Goal: Book appointment/travel/reservation

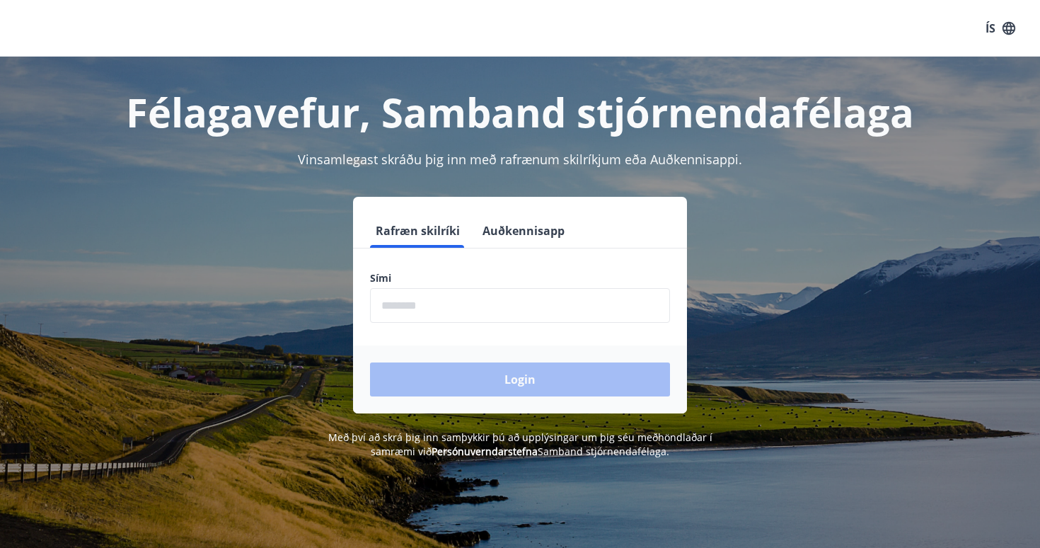
click at [600, 293] on input "phone" at bounding box center [520, 305] width 300 height 35
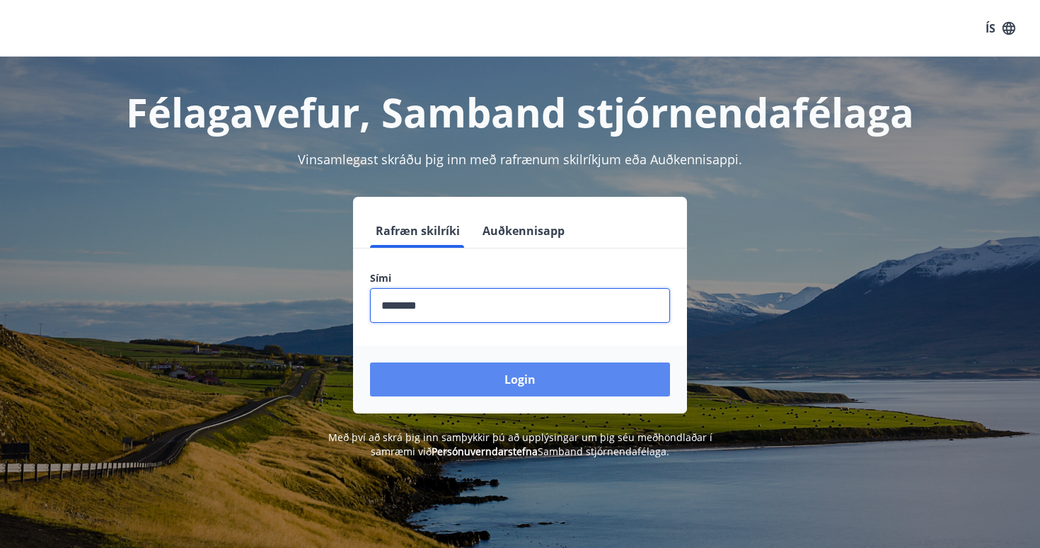
type input "********"
click at [534, 388] on button "Login" at bounding box center [520, 379] width 300 height 34
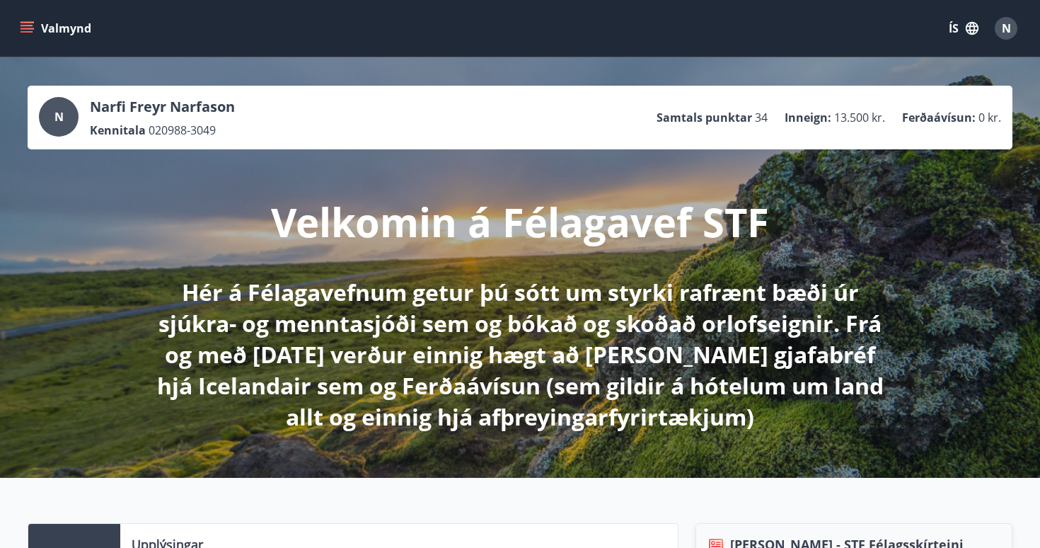
drag, startPoint x: 107, startPoint y: 34, endPoint x: 62, endPoint y: 31, distance: 44.7
click at [107, 34] on div "Valmynd ÍS N" at bounding box center [520, 28] width 1006 height 34
click at [40, 24] on button "Valmynd" at bounding box center [57, 28] width 80 height 25
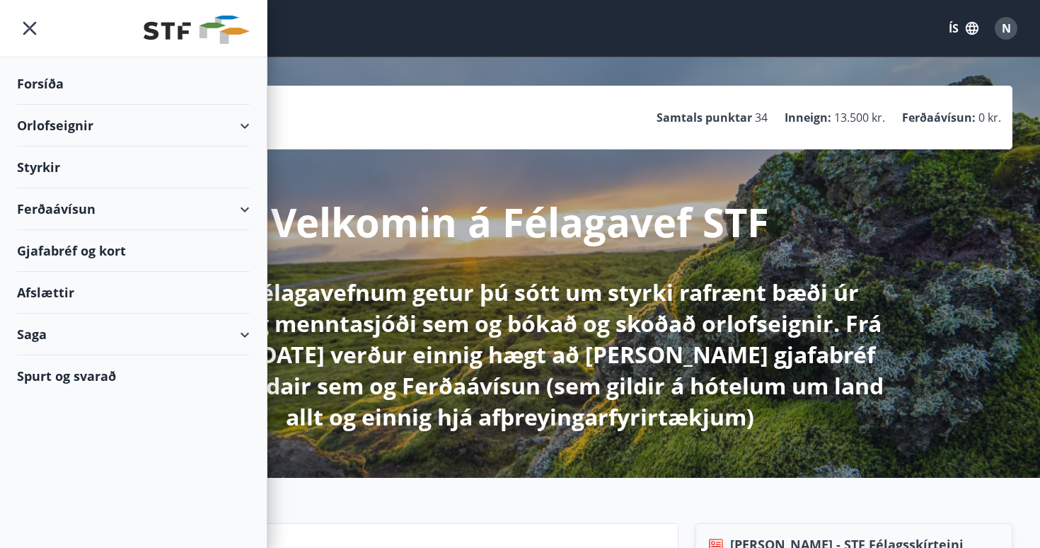
click at [222, 122] on div "Orlofseignir" at bounding box center [133, 126] width 233 height 42
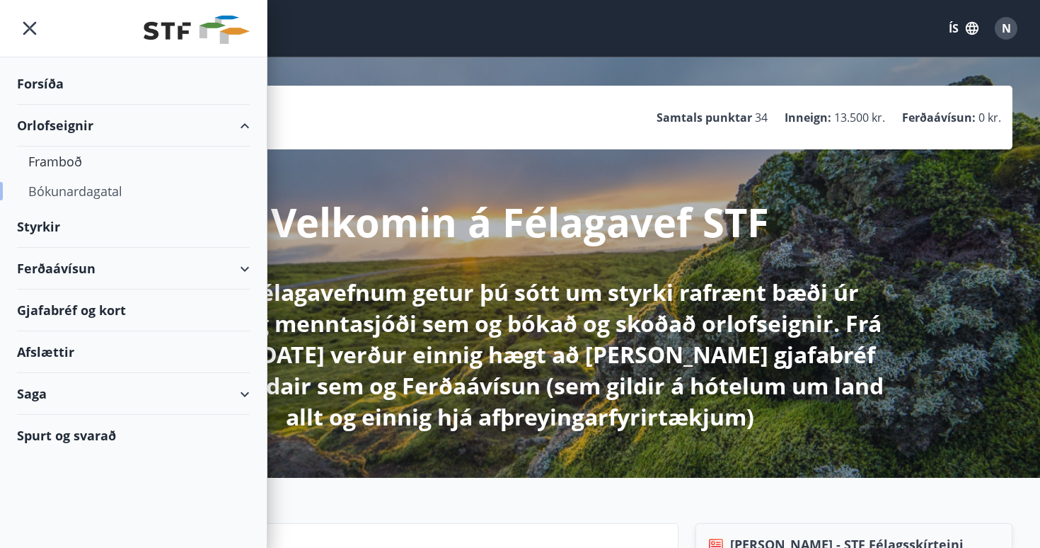
click at [108, 189] on div "Bókunardagatal" at bounding box center [133, 191] width 210 height 30
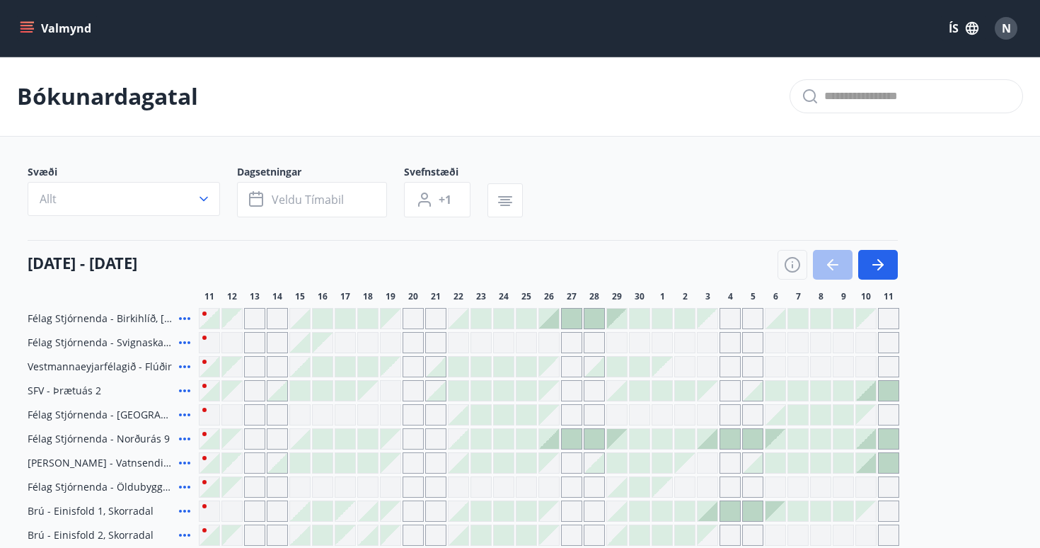
click at [108, 189] on button "Allt" at bounding box center [124, 199] width 192 height 34
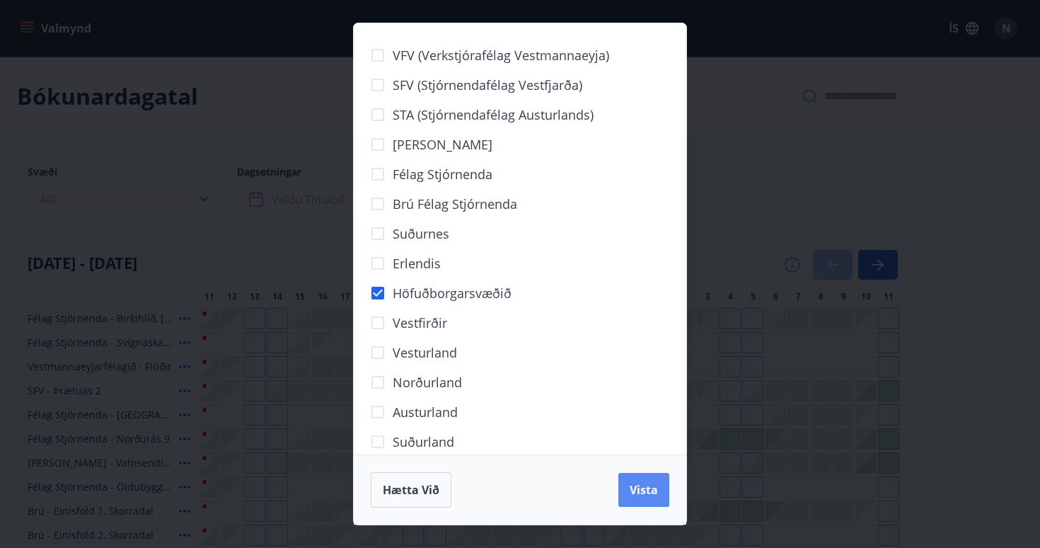
click at [639, 480] on button "Vista" at bounding box center [643, 490] width 51 height 34
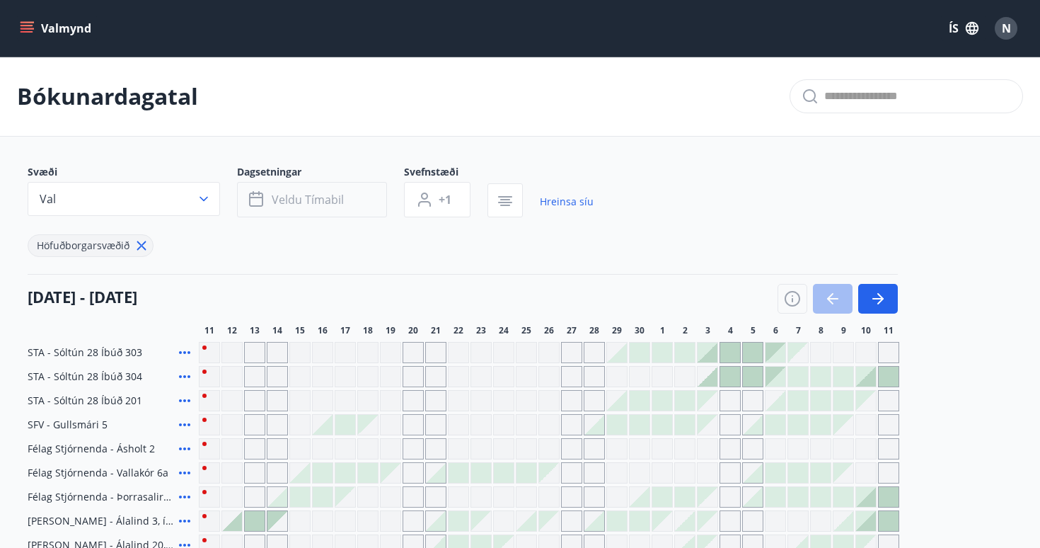
click at [338, 207] on span "Veldu tímabil" at bounding box center [308, 200] width 72 height 16
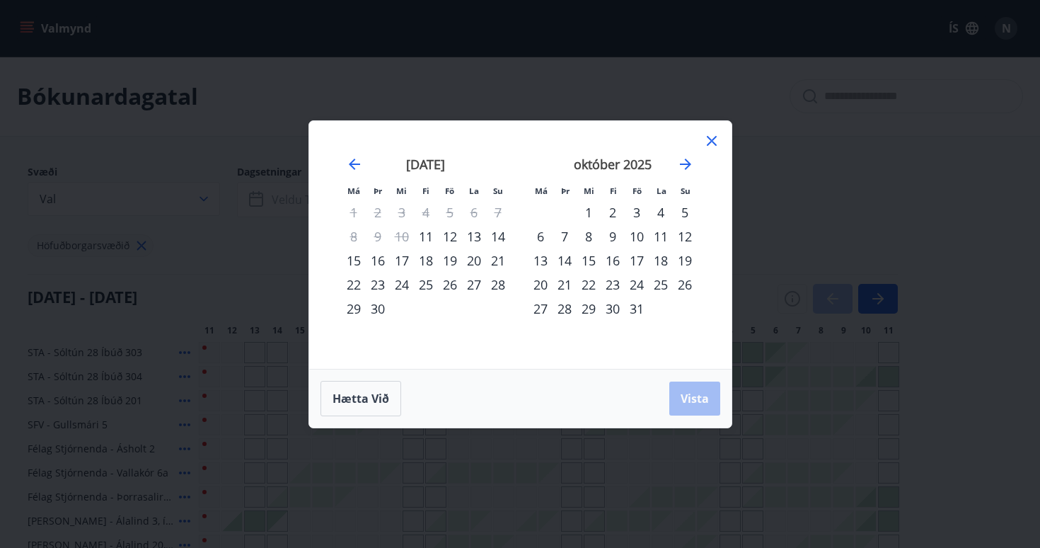
click at [686, 175] on div "október 2025" at bounding box center [613, 169] width 168 height 62
click at [686, 166] on icon "Move forward to switch to the next month." at bounding box center [685, 164] width 17 height 17
click at [446, 307] on div "31" at bounding box center [450, 308] width 24 height 24
click at [536, 232] on div "3" at bounding box center [541, 236] width 24 height 24
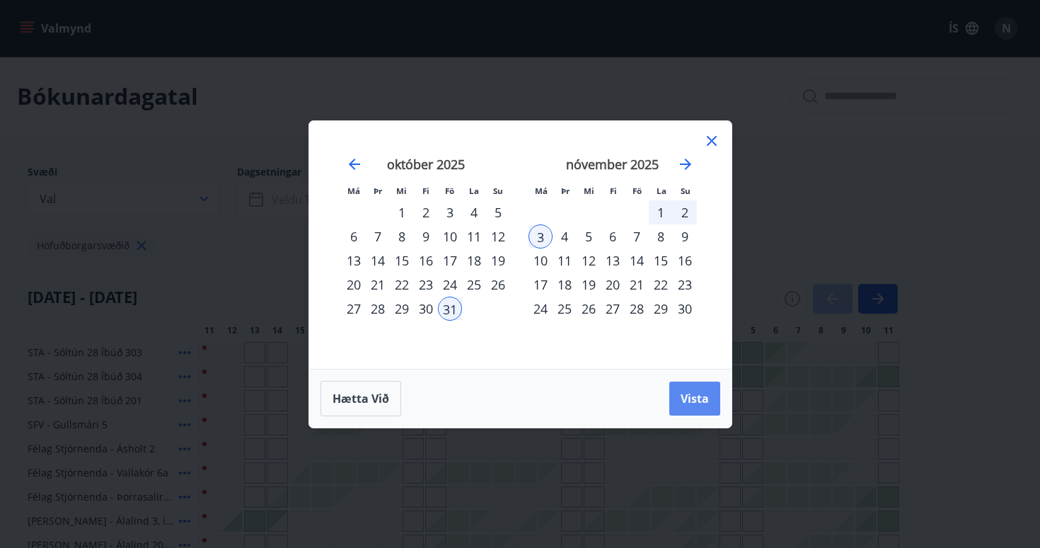
click at [688, 394] on span "Vista" at bounding box center [695, 399] width 28 height 16
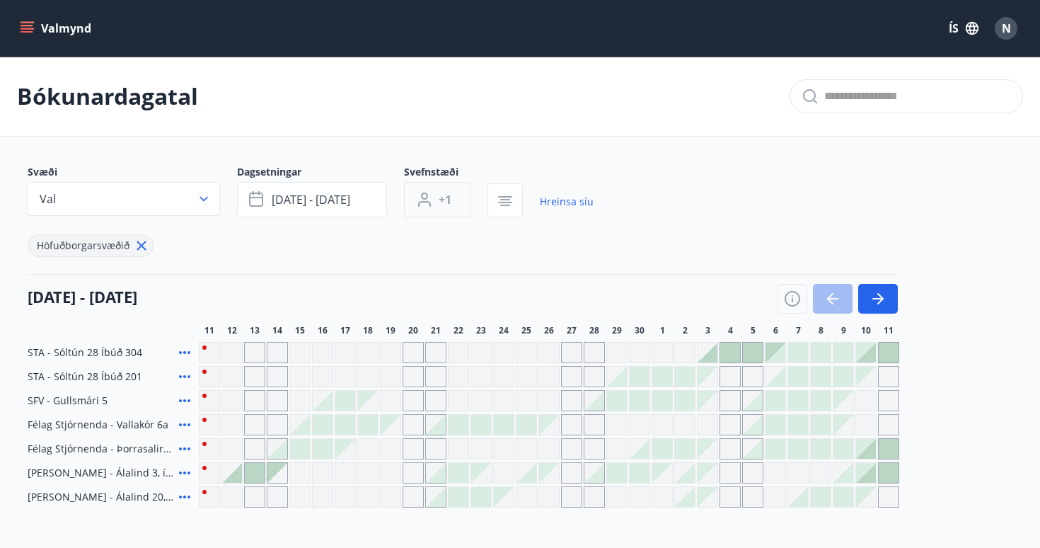
click at [463, 209] on button "+1" at bounding box center [437, 199] width 67 height 35
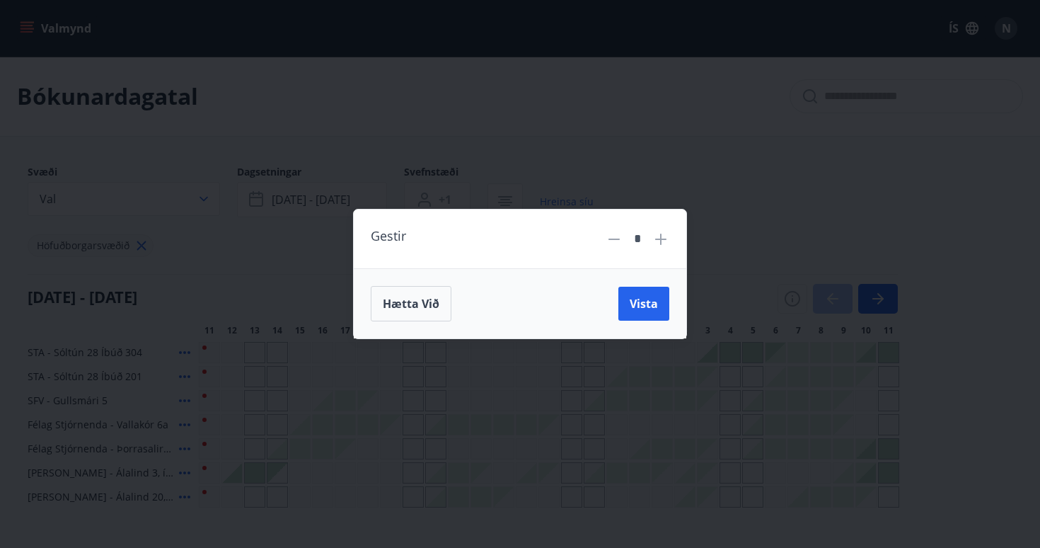
click at [662, 236] on icon at bounding box center [660, 239] width 17 height 17
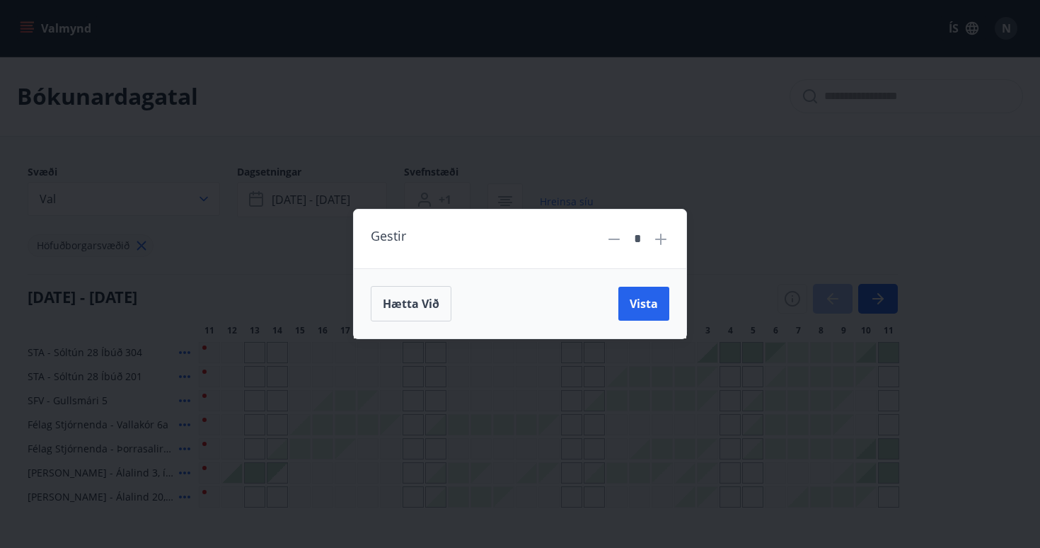
type input "*"
click at [641, 296] on span "Vista" at bounding box center [644, 304] width 28 height 16
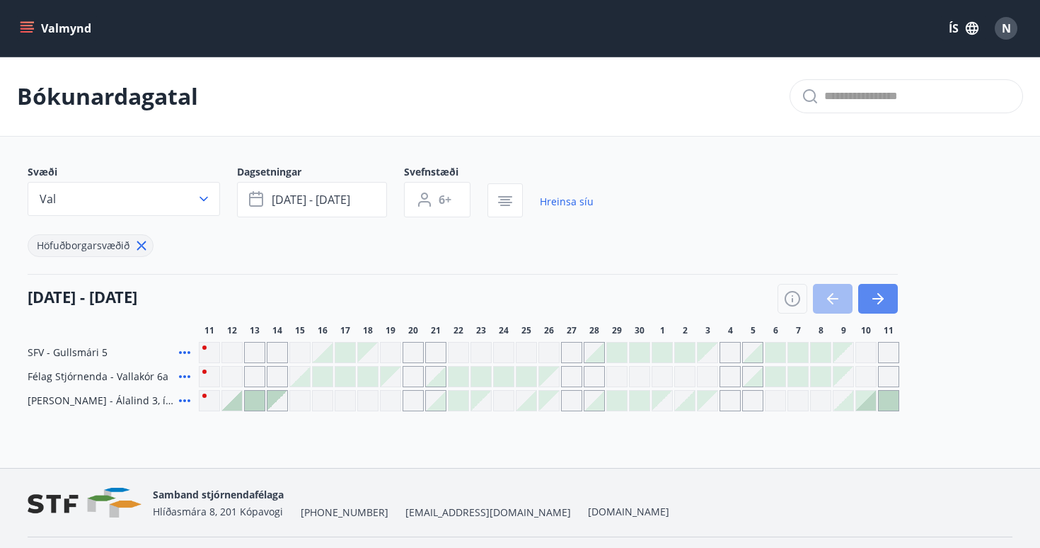
click at [876, 297] on icon "button" at bounding box center [878, 298] width 17 height 17
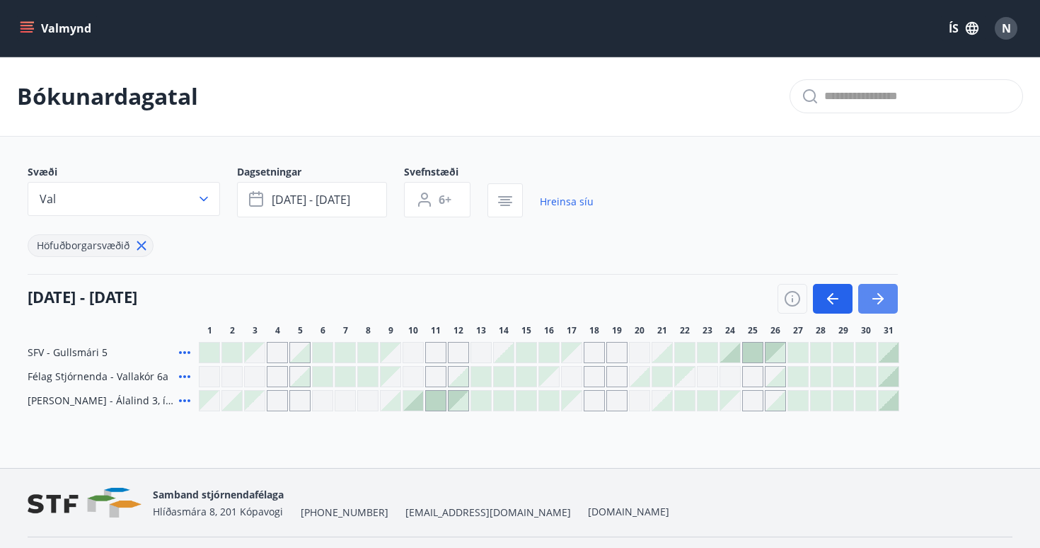
click at [884, 292] on icon "button" at bounding box center [878, 298] width 17 height 17
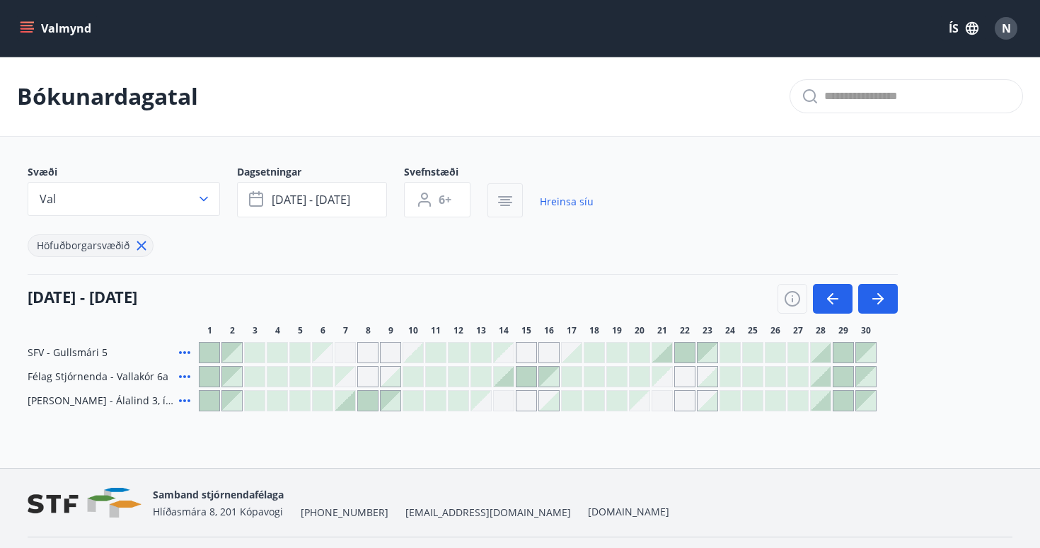
click at [504, 192] on button "button" at bounding box center [505, 200] width 35 height 34
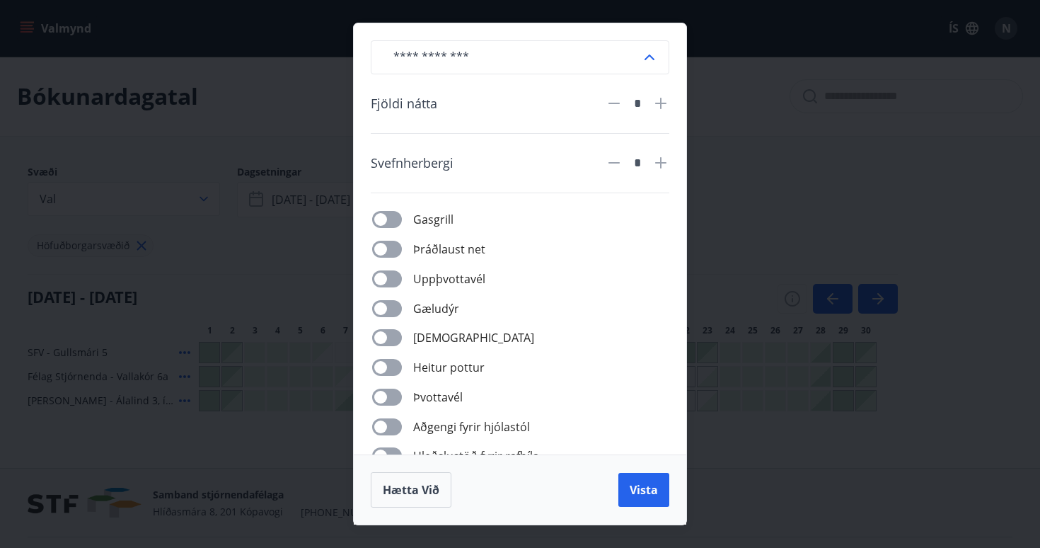
click at [643, 57] on icon at bounding box center [649, 57] width 17 height 17
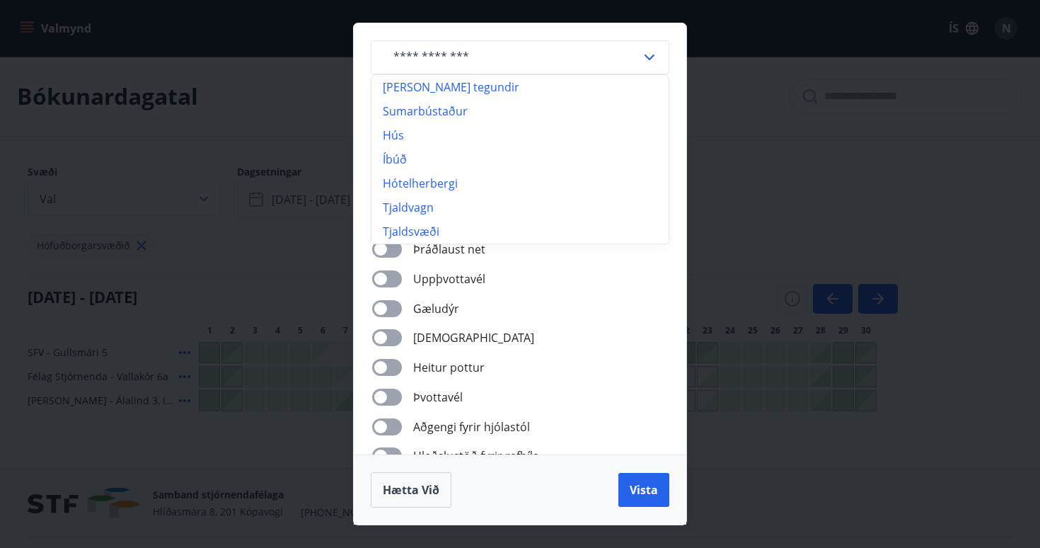
click at [643, 57] on icon at bounding box center [649, 57] width 17 height 17
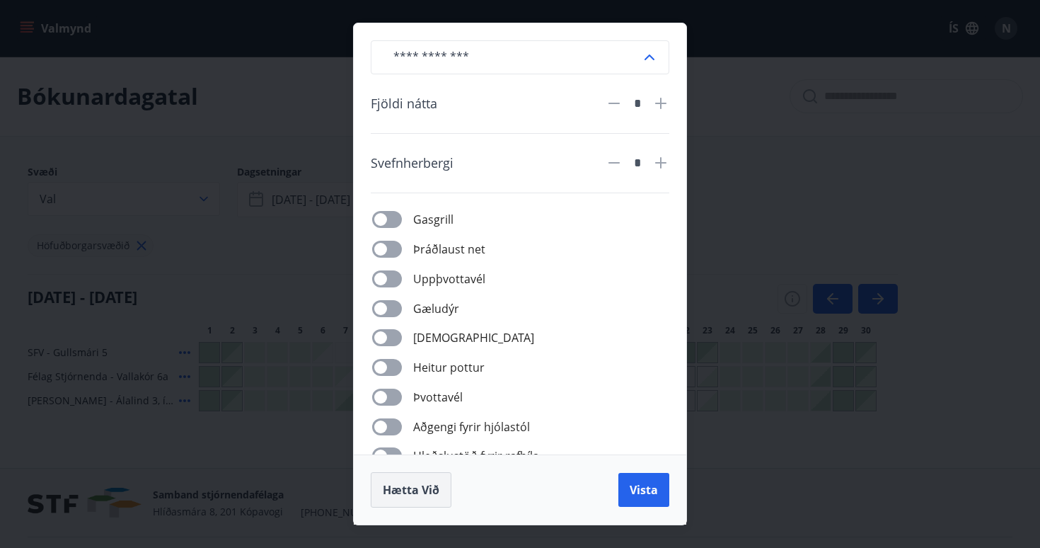
click at [440, 481] on button "Hætta við" at bounding box center [411, 489] width 81 height 35
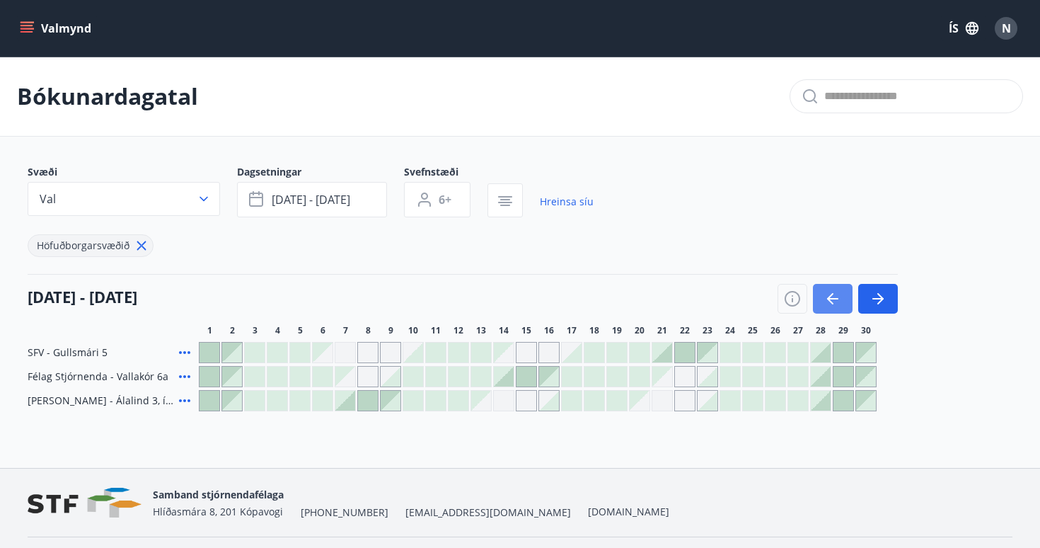
click at [831, 297] on icon "button" at bounding box center [832, 298] width 17 height 17
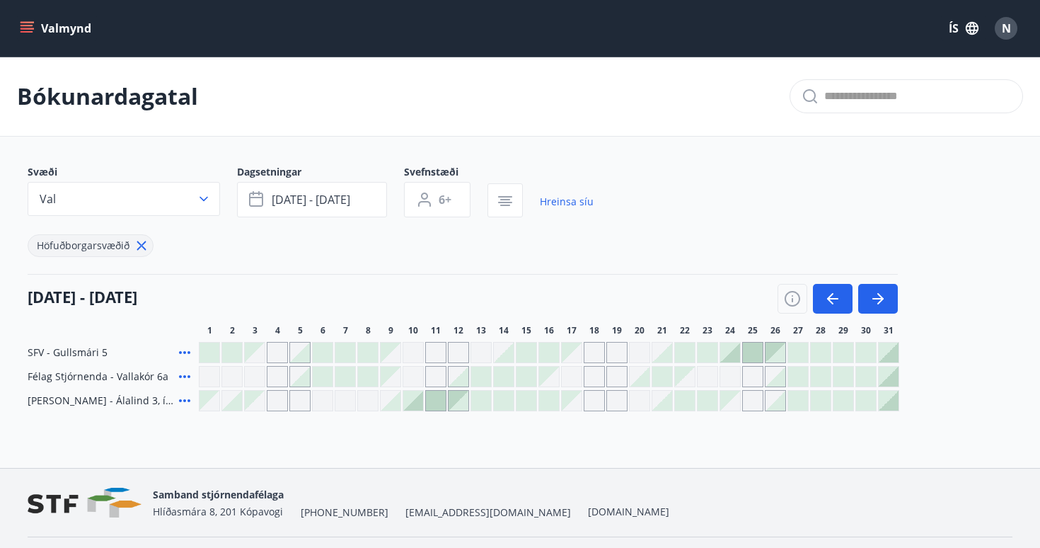
click at [886, 347] on div at bounding box center [889, 352] width 20 height 20
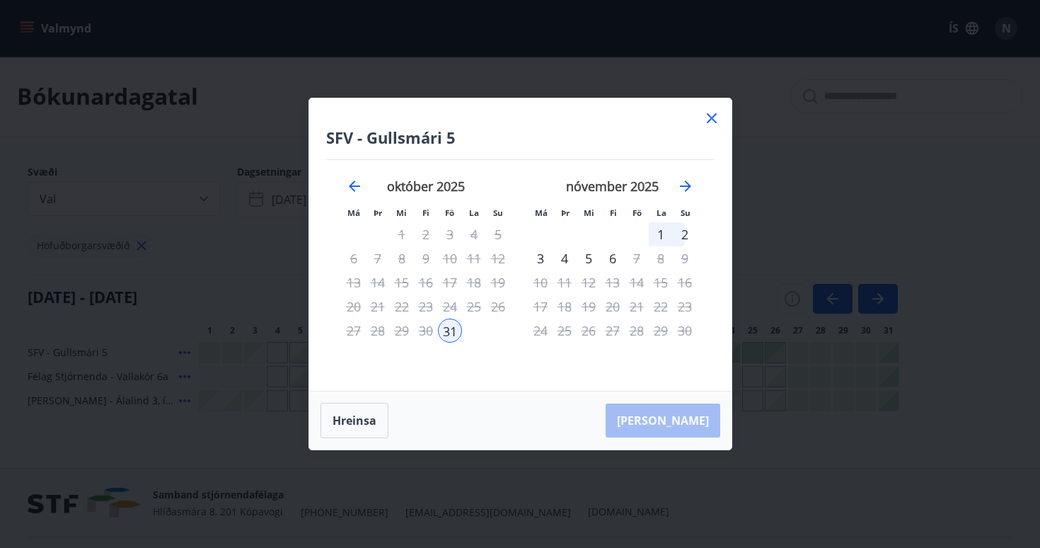
click at [542, 259] on div "3" at bounding box center [541, 258] width 24 height 24
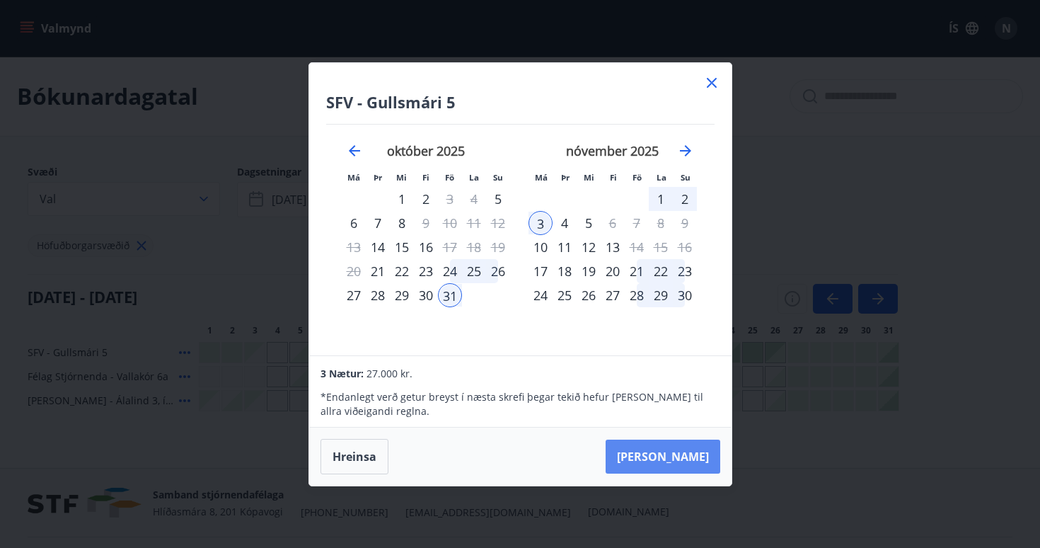
click at [676, 457] on button "Taka Frá" at bounding box center [663, 456] width 115 height 34
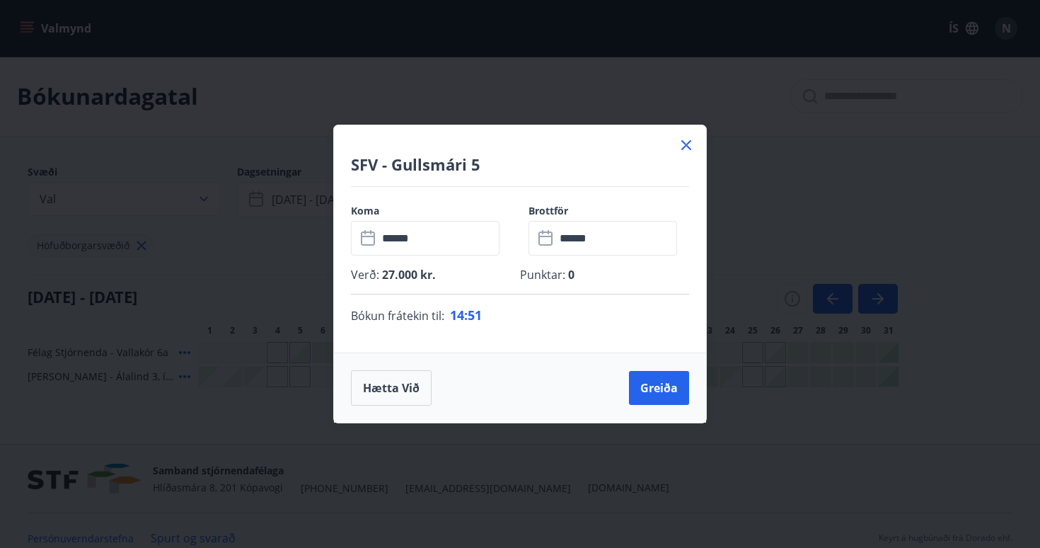
click at [689, 144] on icon at bounding box center [686, 145] width 17 height 17
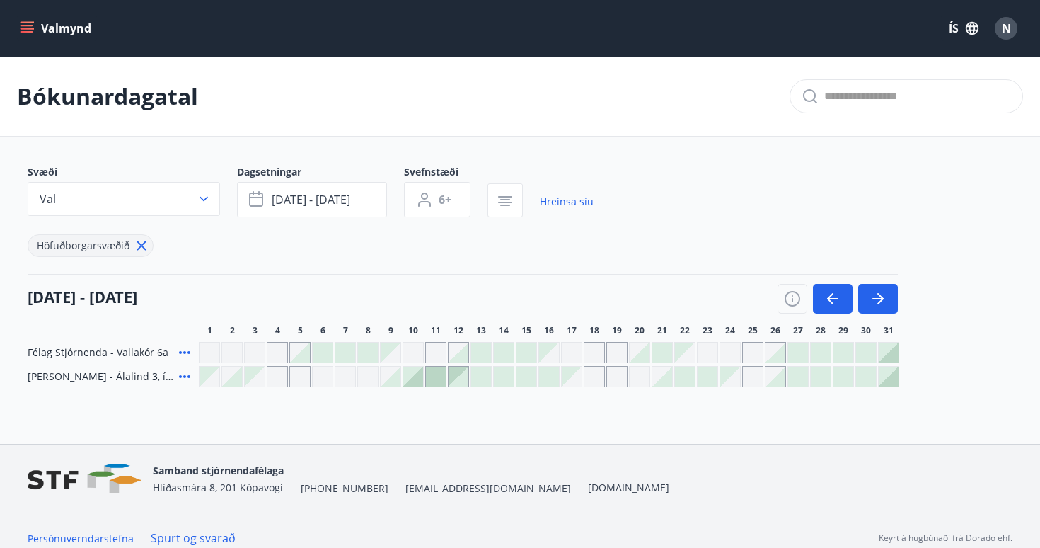
click at [188, 375] on icon at bounding box center [184, 376] width 17 height 17
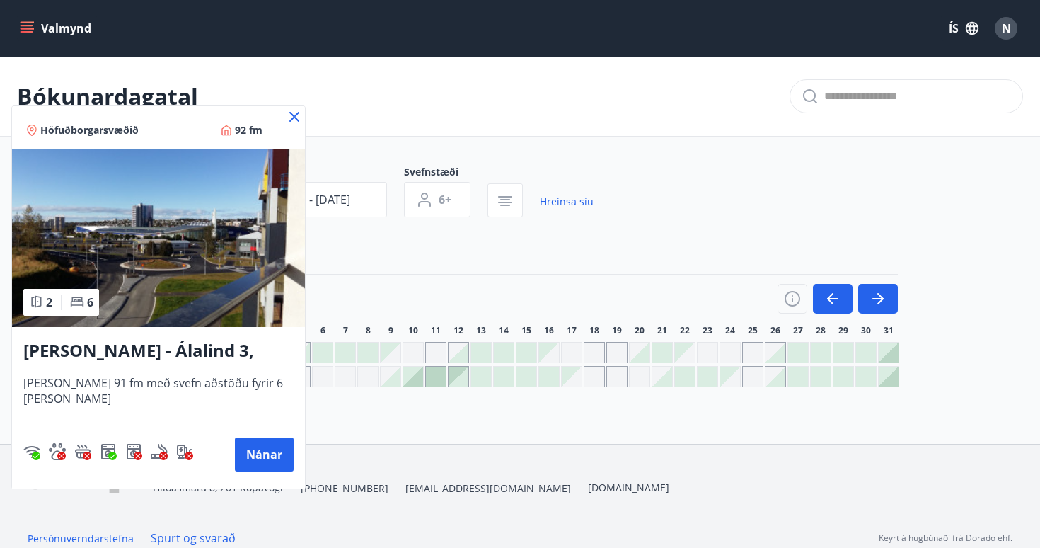
click at [286, 120] on icon at bounding box center [294, 116] width 17 height 17
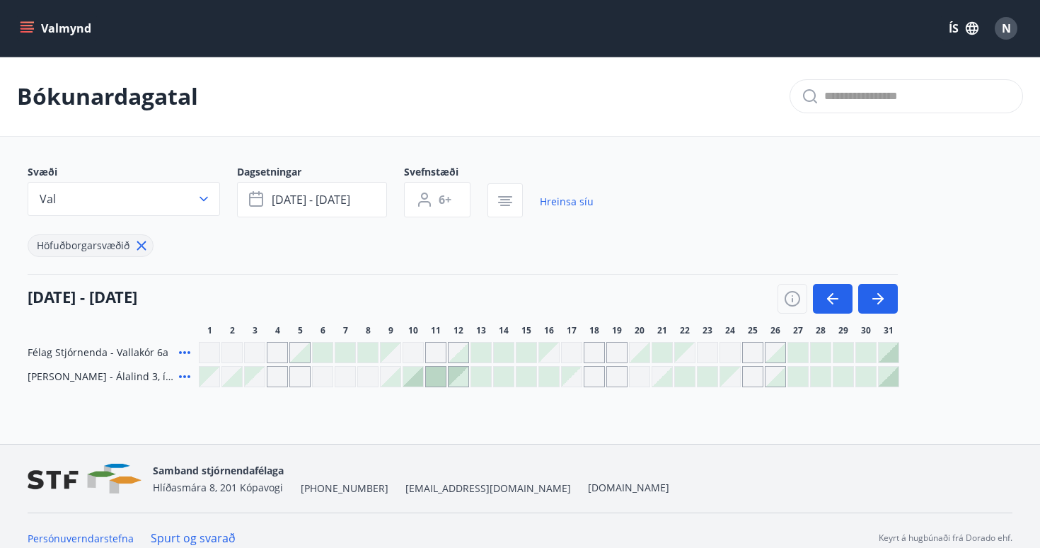
click at [892, 382] on div at bounding box center [889, 377] width 20 height 20
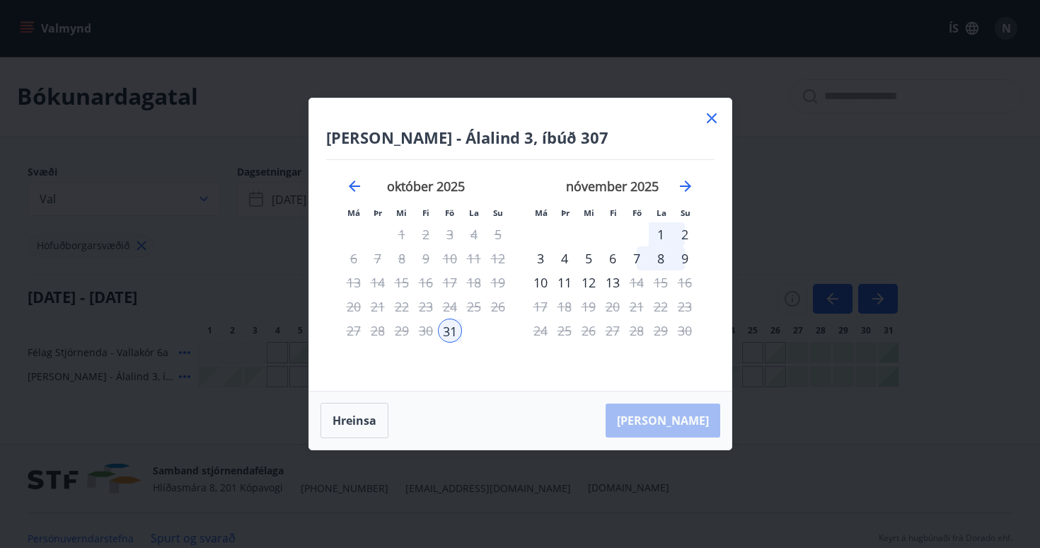
click at [541, 256] on div "3" at bounding box center [541, 258] width 24 height 24
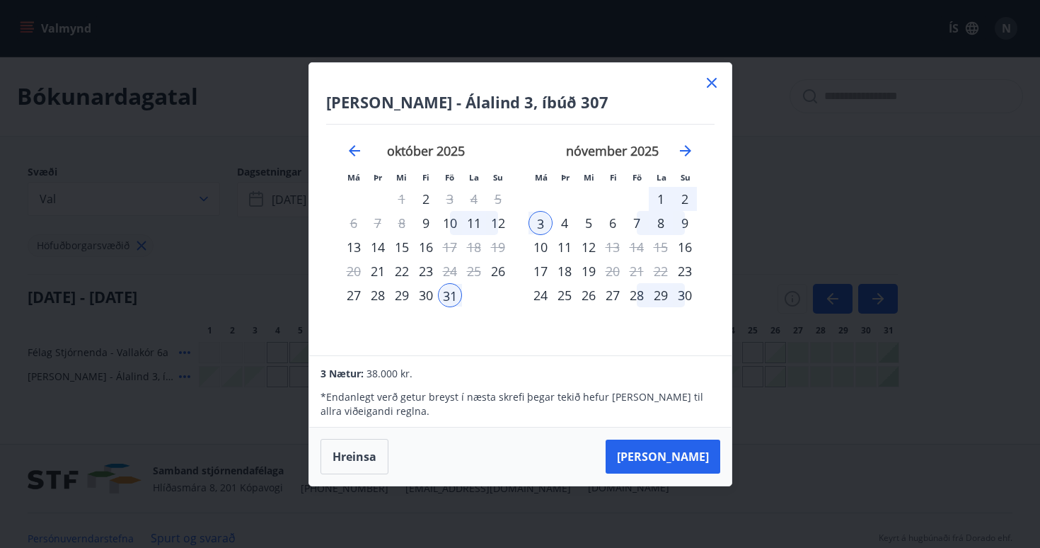
click at [708, 81] on icon at bounding box center [711, 82] width 17 height 17
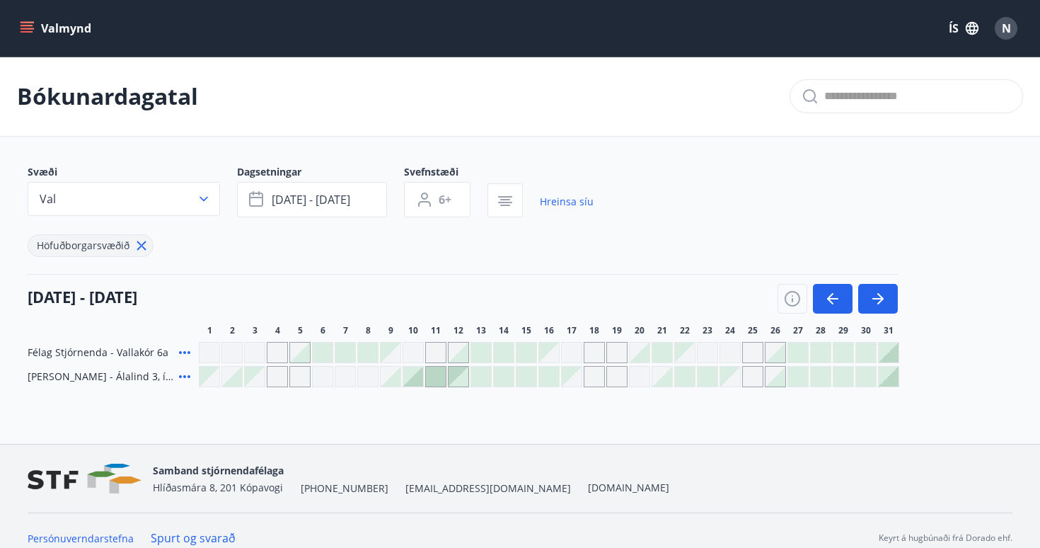
click at [888, 346] on div at bounding box center [889, 352] width 20 height 20
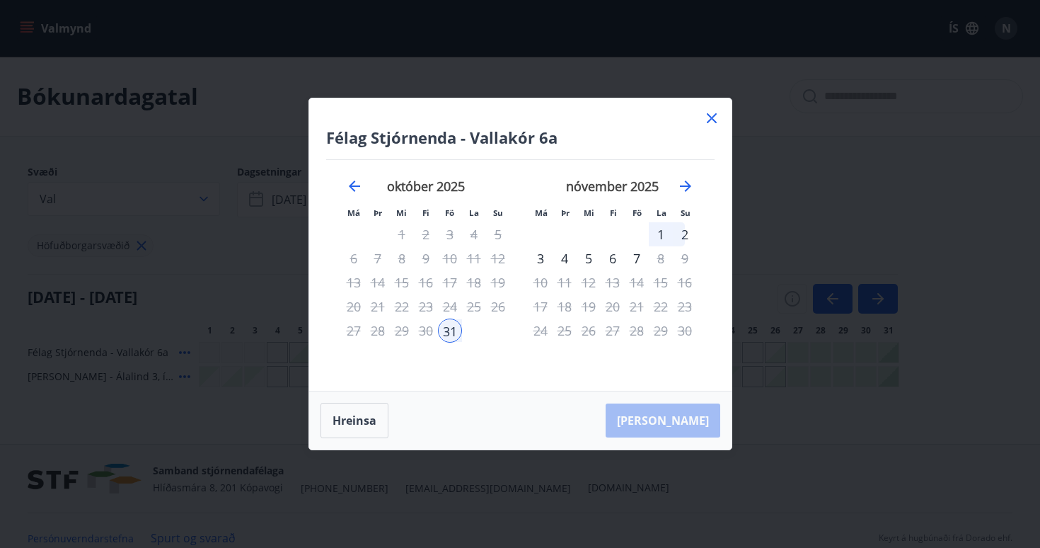
click at [538, 260] on div "3" at bounding box center [541, 258] width 24 height 24
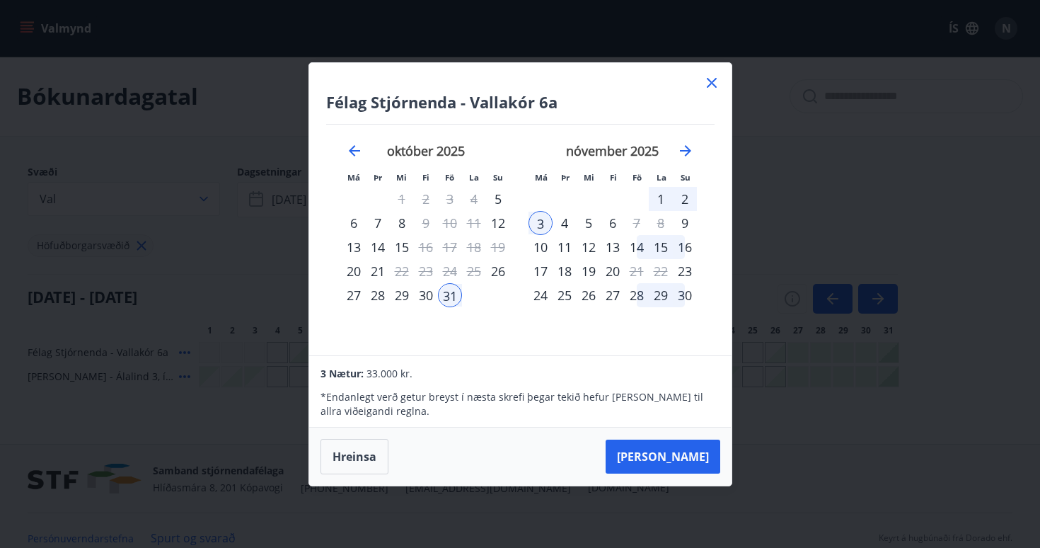
click at [712, 83] on icon at bounding box center [711, 82] width 2 height 2
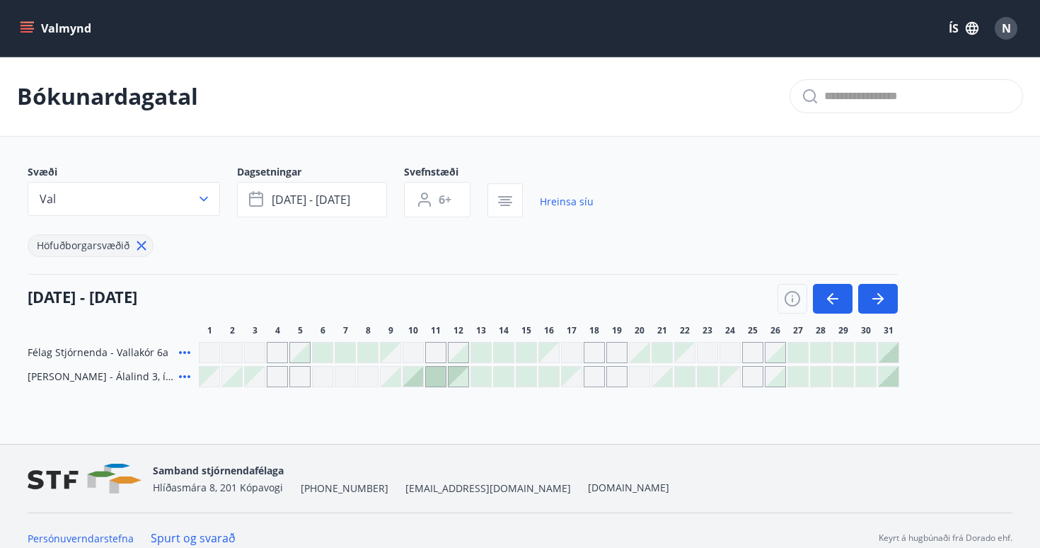
click at [1009, 26] on span "N" at bounding box center [1006, 29] width 9 height 16
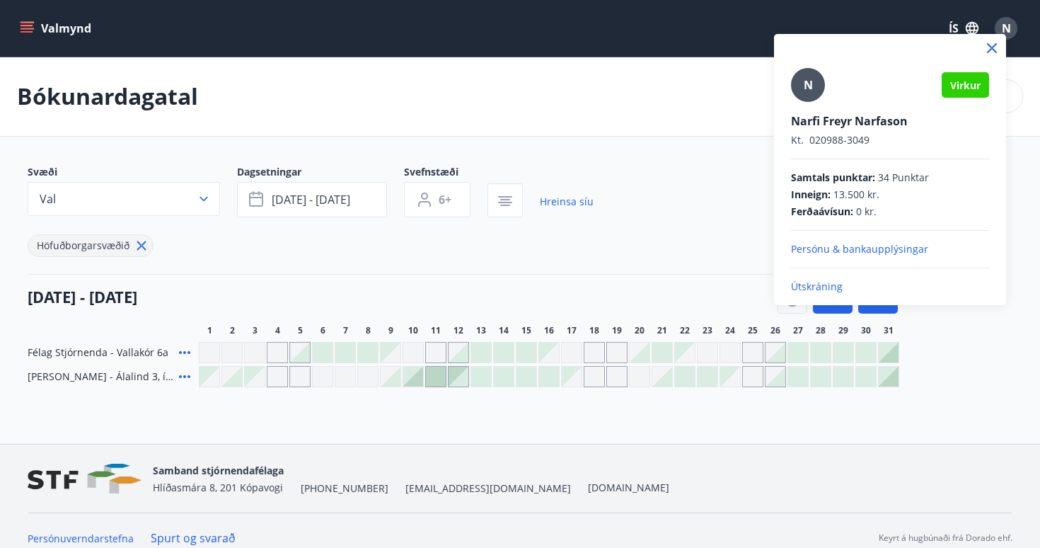
click at [826, 282] on p "Útskráning" at bounding box center [890, 286] width 198 height 14
